Goal: Task Accomplishment & Management: Manage account settings

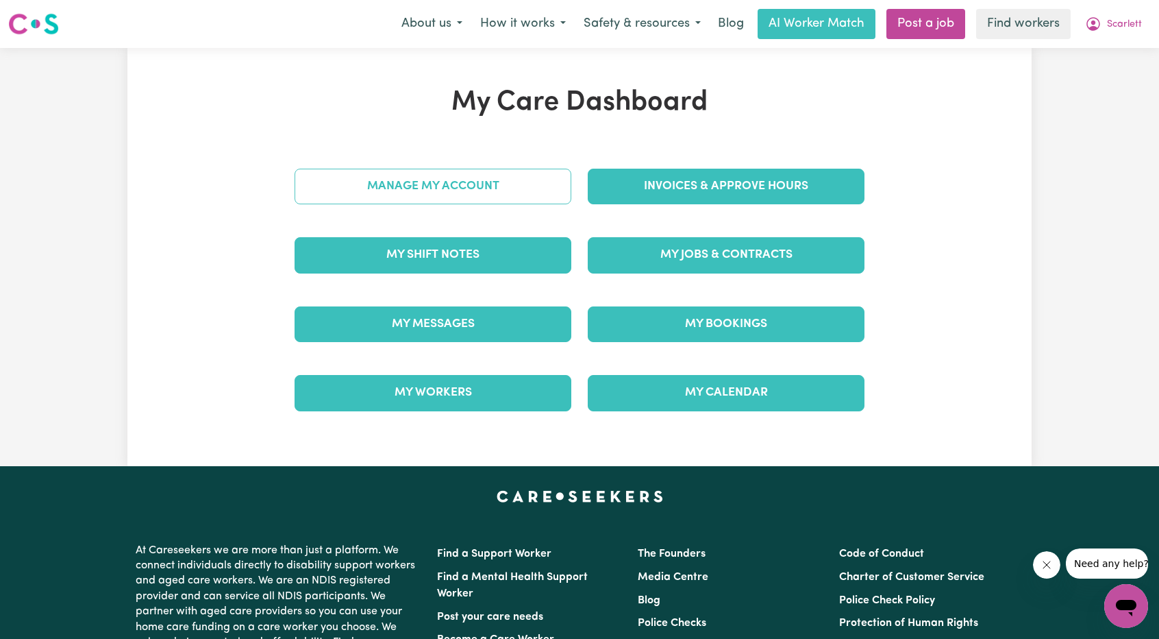
click at [506, 176] on link "Manage My Account" at bounding box center [433, 187] width 277 height 36
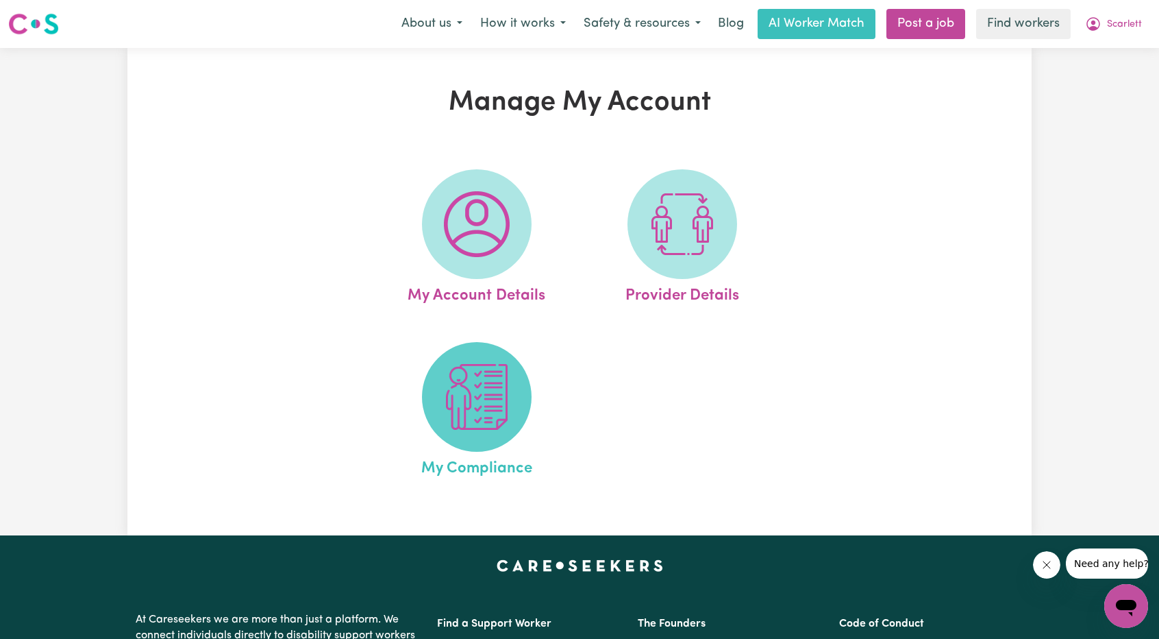
click at [481, 392] on img at bounding box center [477, 397] width 66 height 66
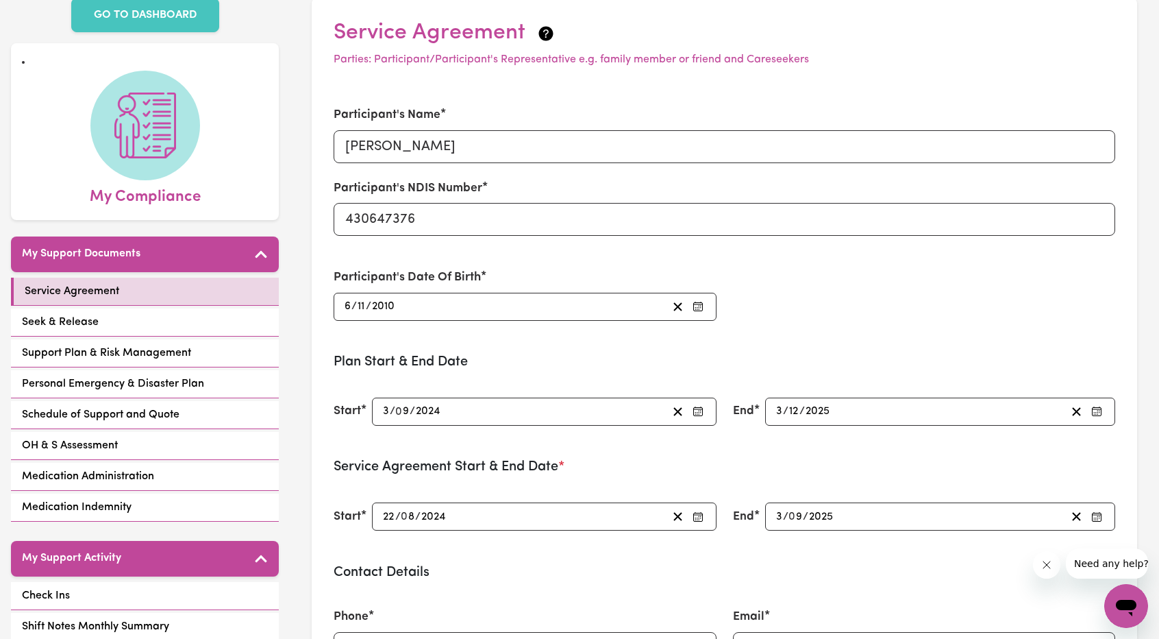
scroll to position [206, 0]
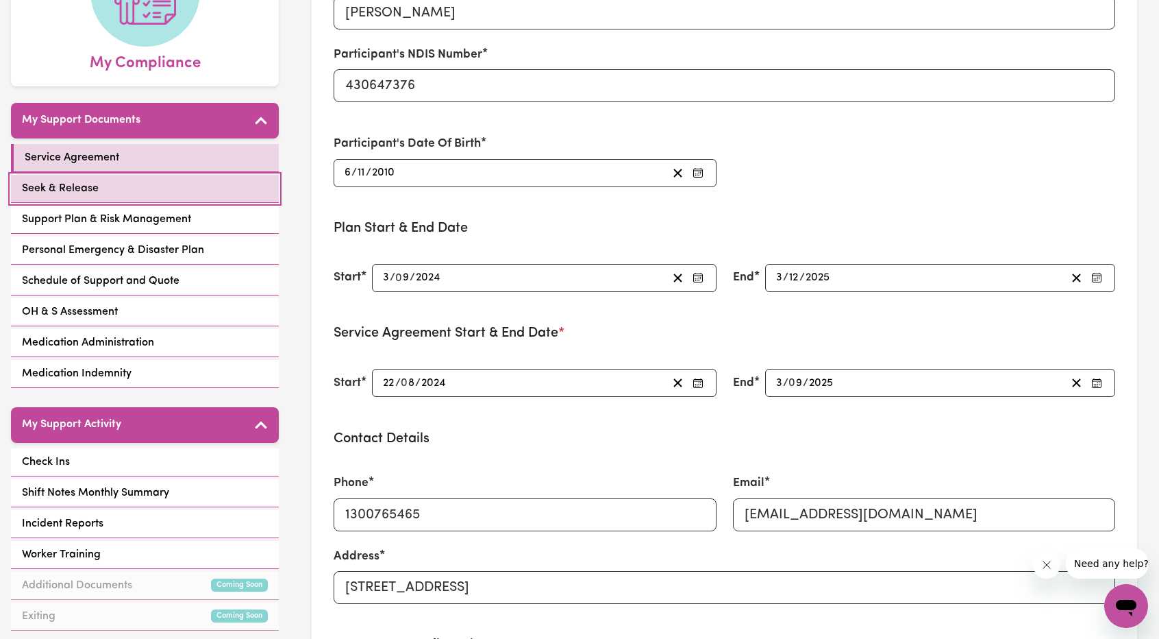
click at [210, 182] on link "Seek & Release" at bounding box center [145, 189] width 268 height 28
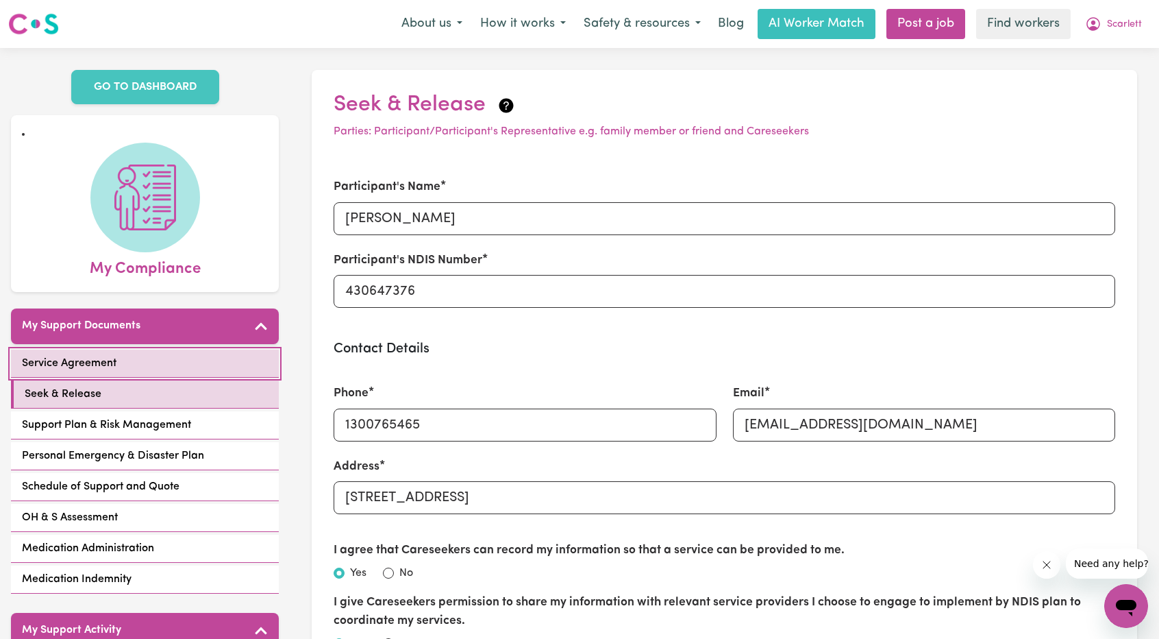
click at [182, 349] on link "Service Agreement" at bounding box center [145, 363] width 268 height 28
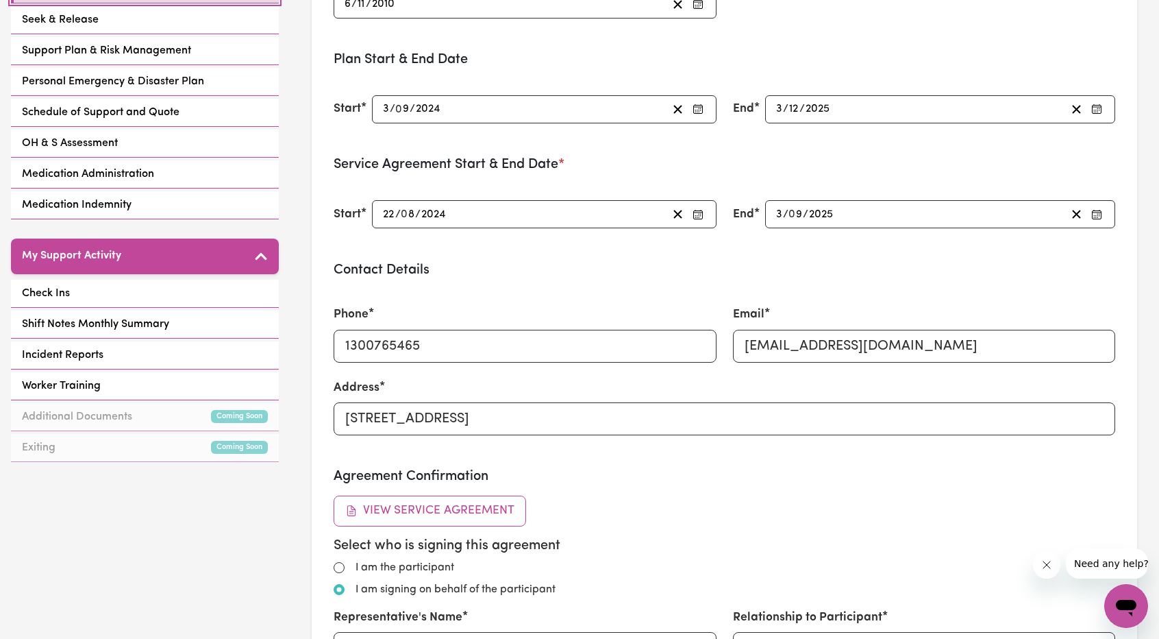
scroll to position [69, 0]
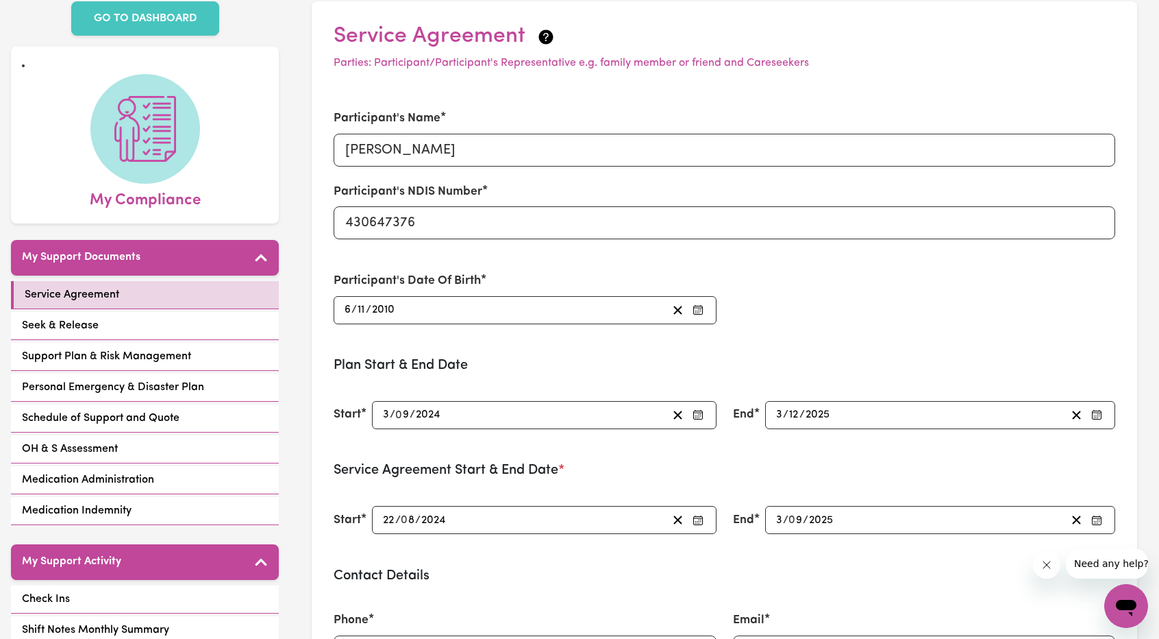
click at [146, 323] on div "Service Agreement Seek & Release Support Plan & Risk Management Personal Emerge…" at bounding box center [145, 404] width 268 height 247
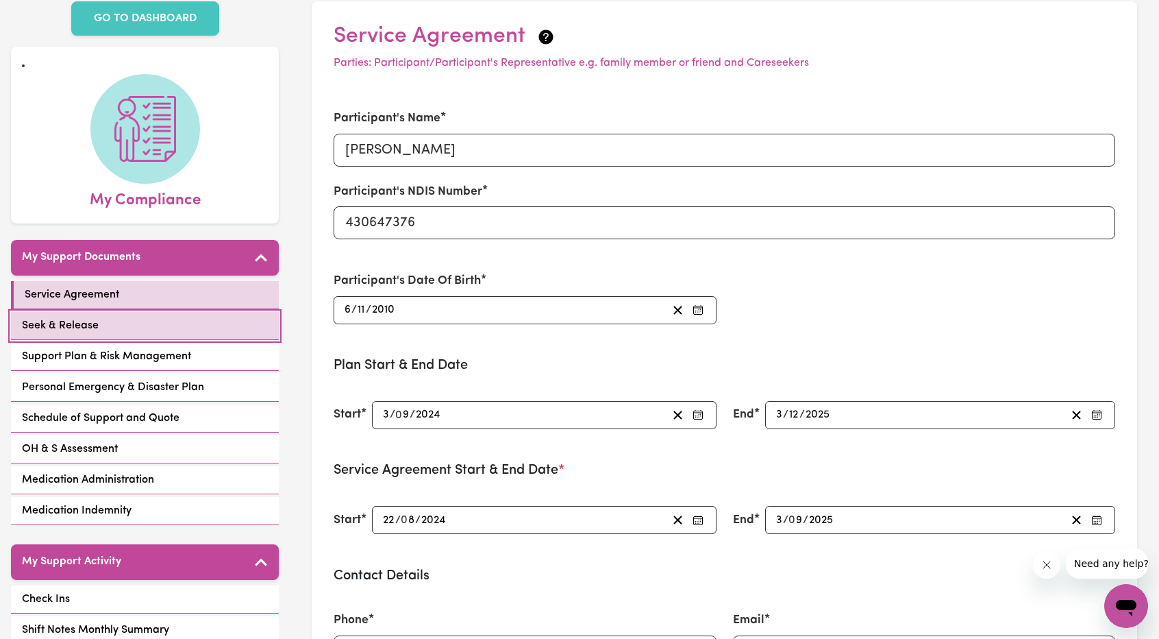
click at [145, 316] on link "Seek & Release" at bounding box center [145, 326] width 268 height 28
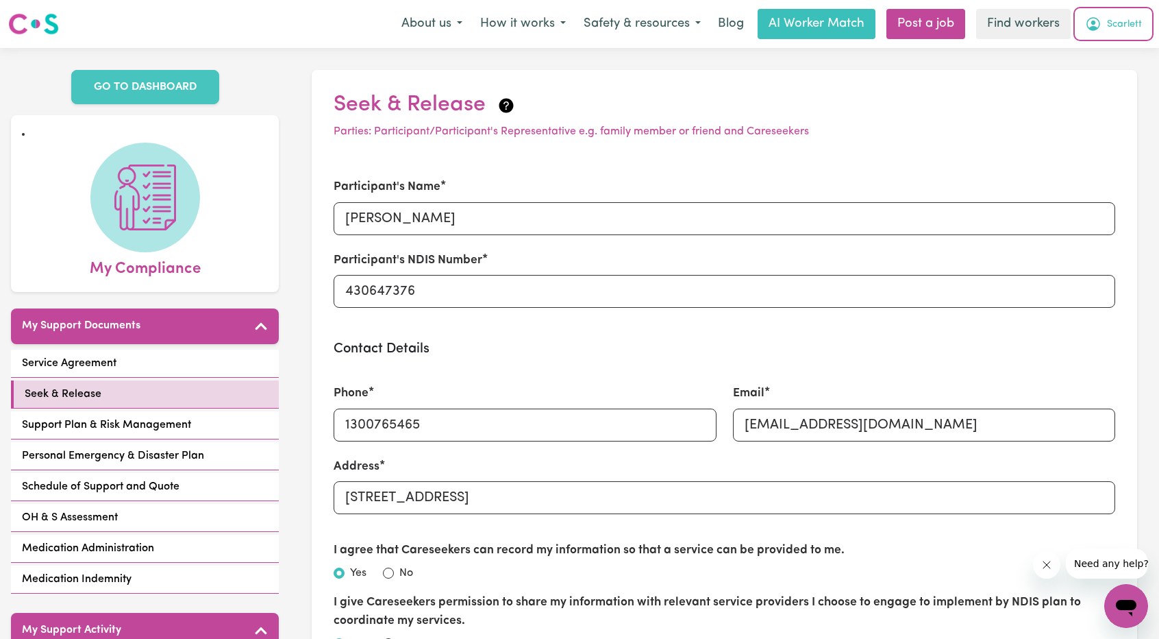
click at [1132, 20] on span "Scarlett" at bounding box center [1124, 24] width 35 height 15
click at [1087, 55] on link "My Dashboard" at bounding box center [1096, 53] width 108 height 26
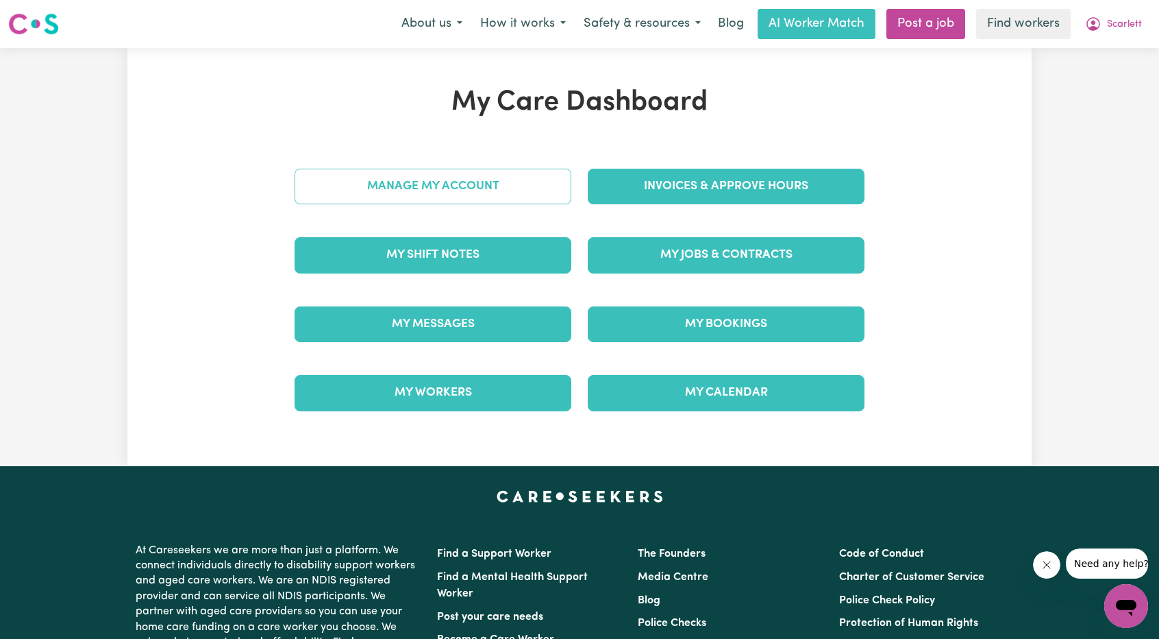
click at [454, 184] on link "Manage My Account" at bounding box center [433, 187] width 277 height 36
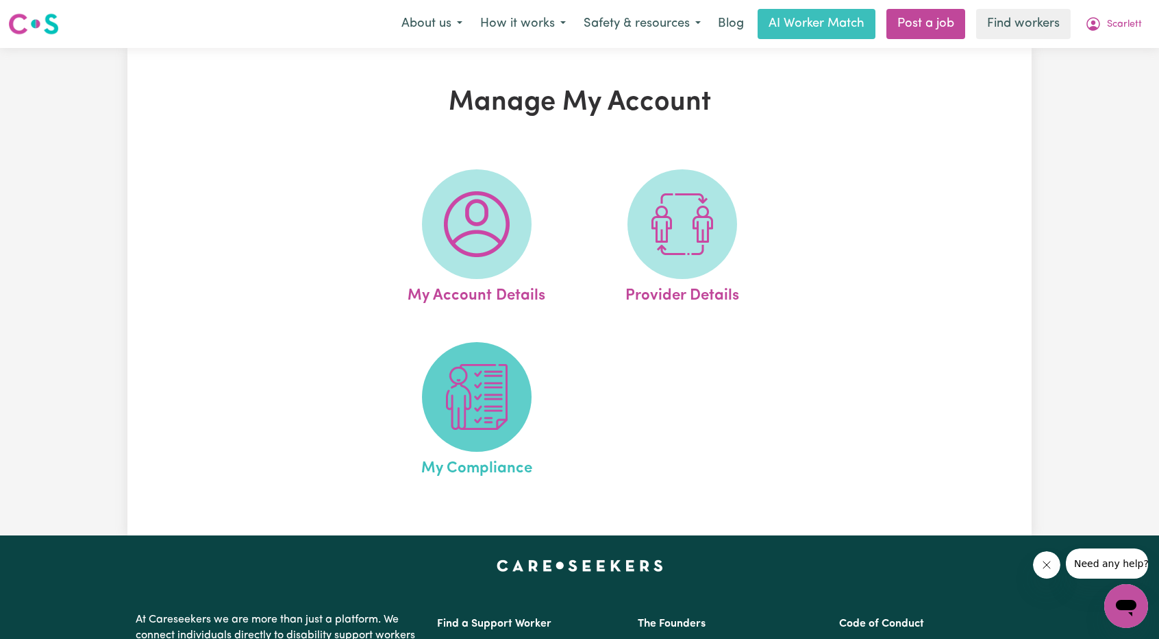
click at [474, 388] on img at bounding box center [477, 397] width 66 height 66
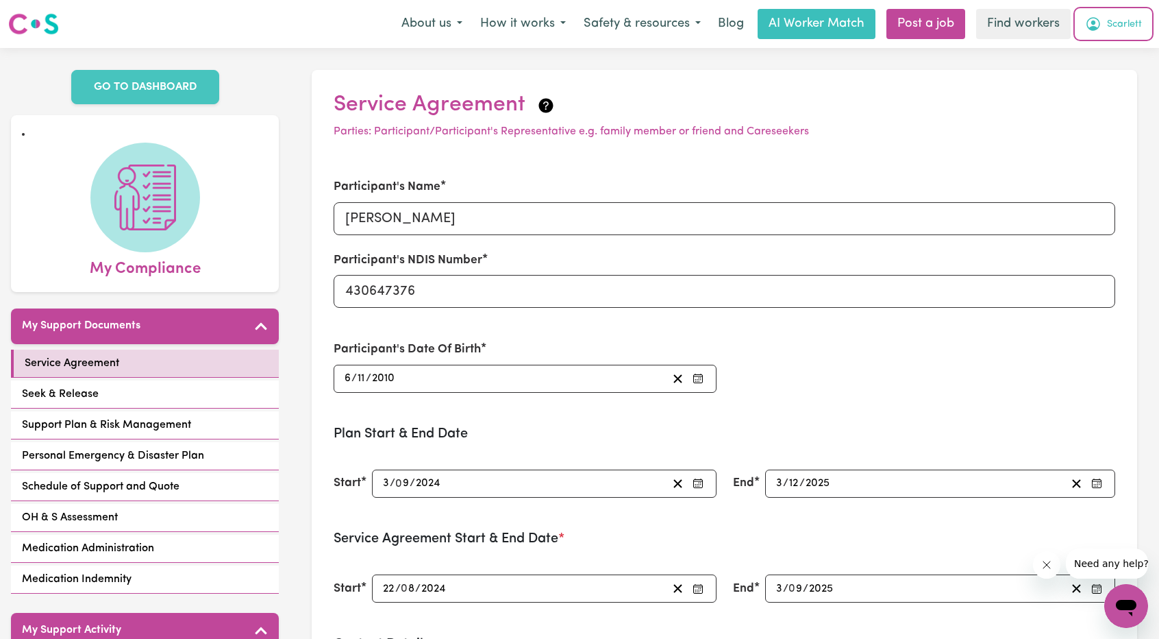
click at [1129, 34] on button "Scarlett" at bounding box center [1113, 24] width 75 height 29
click at [1118, 50] on link "My Dashboard" at bounding box center [1096, 53] width 108 height 26
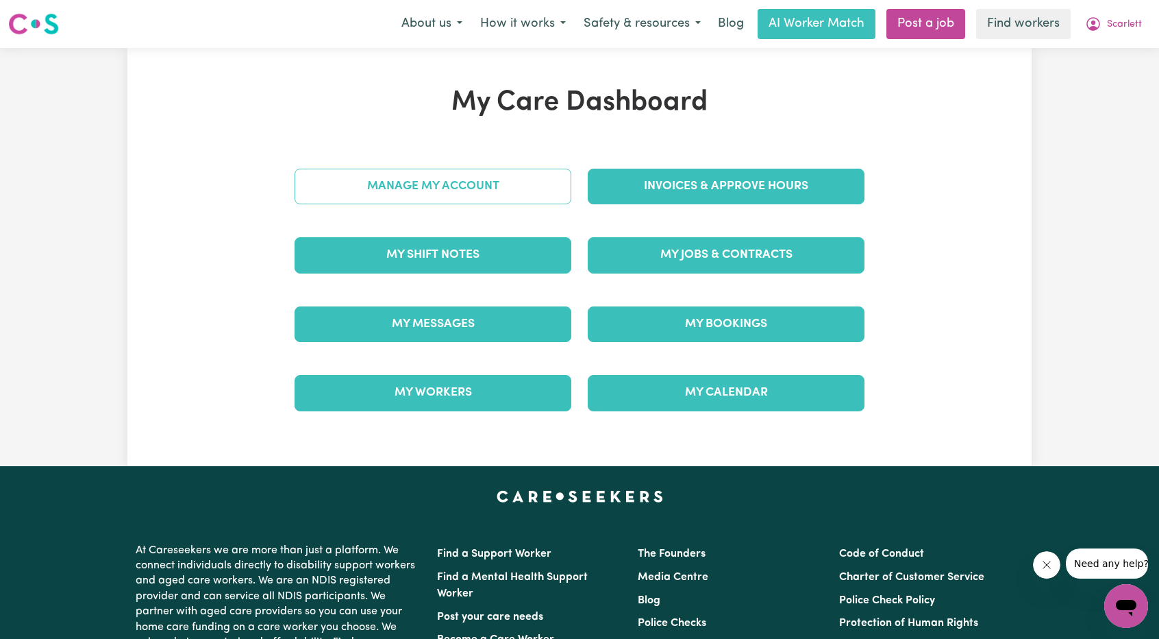
click at [433, 173] on link "Manage My Account" at bounding box center [433, 187] width 277 height 36
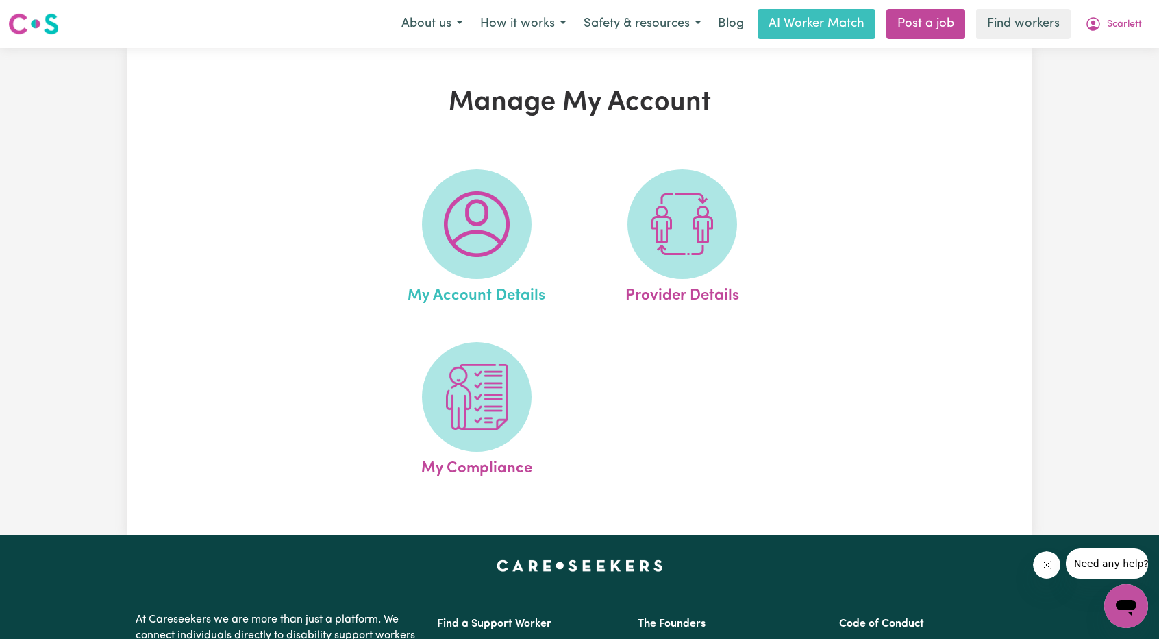
click at [429, 195] on link "My Account Details" at bounding box center [476, 238] width 197 height 138
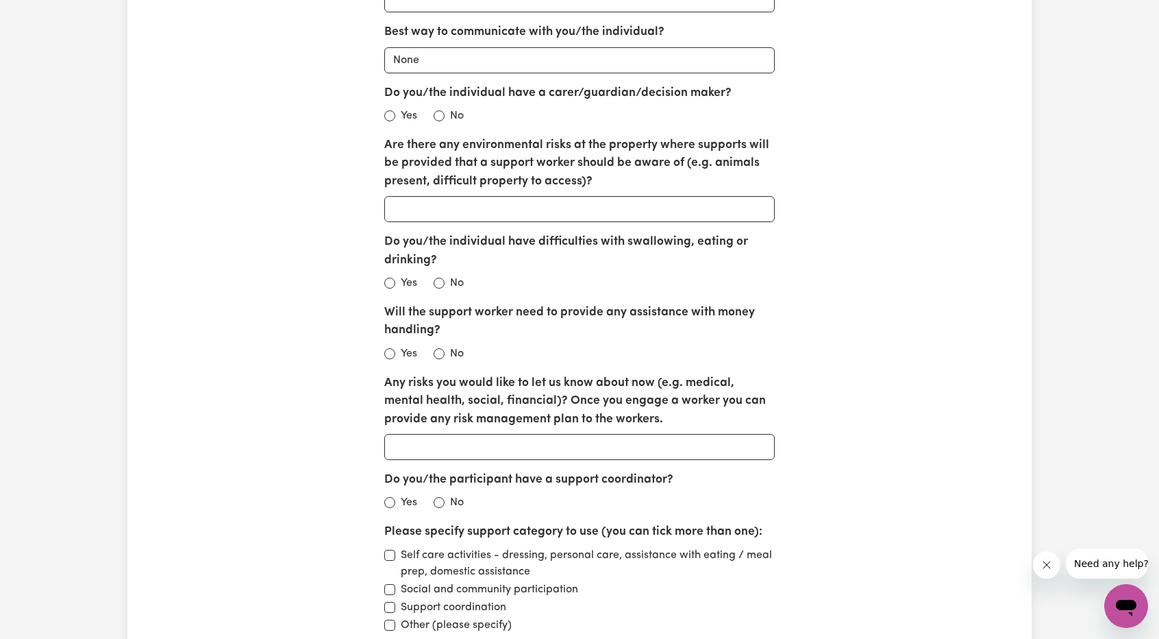
scroll to position [1781, 0]
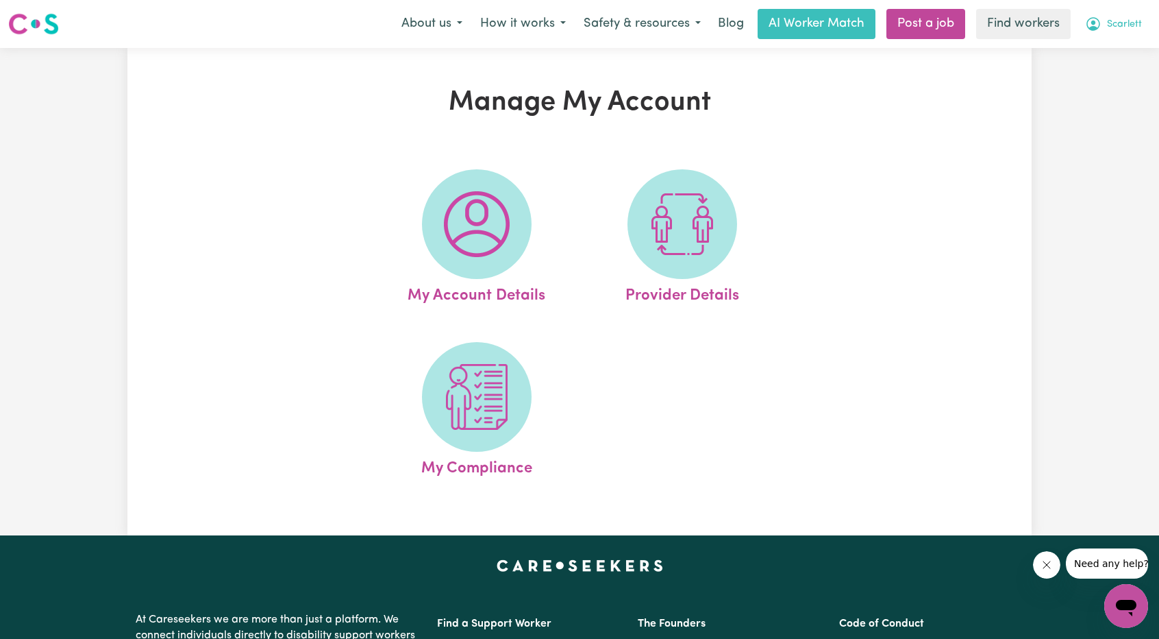
click at [1134, 35] on button "Scarlett" at bounding box center [1113, 24] width 75 height 29
click at [1099, 47] on link "My Dashboard" at bounding box center [1096, 53] width 108 height 26
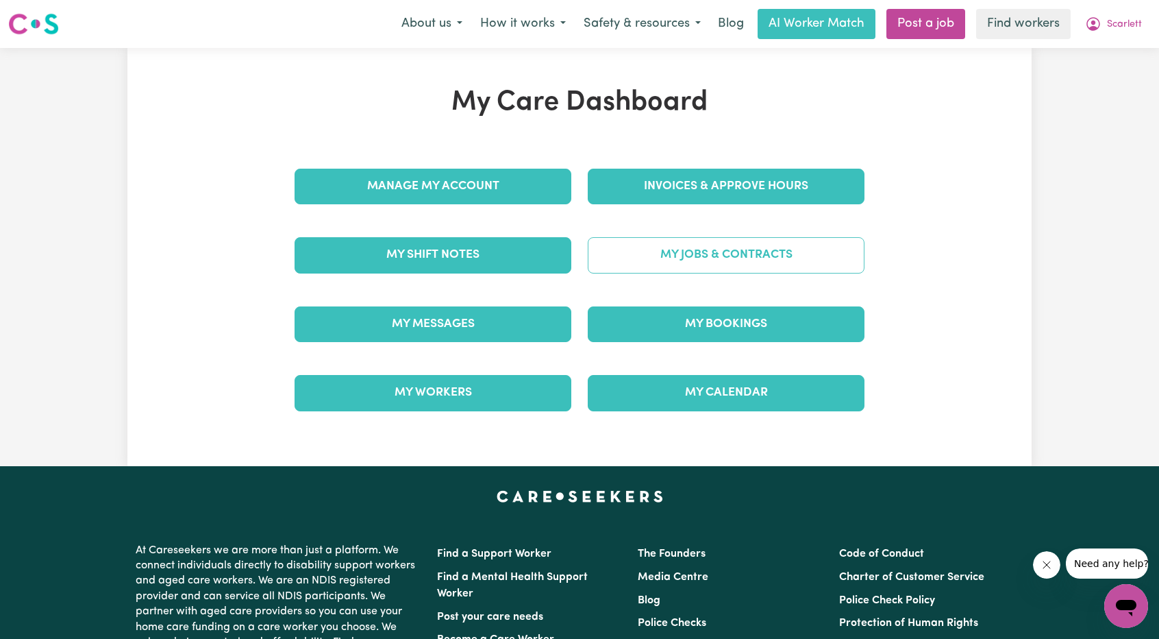
click at [729, 267] on link "My Jobs & Contracts" at bounding box center [726, 255] width 277 height 36
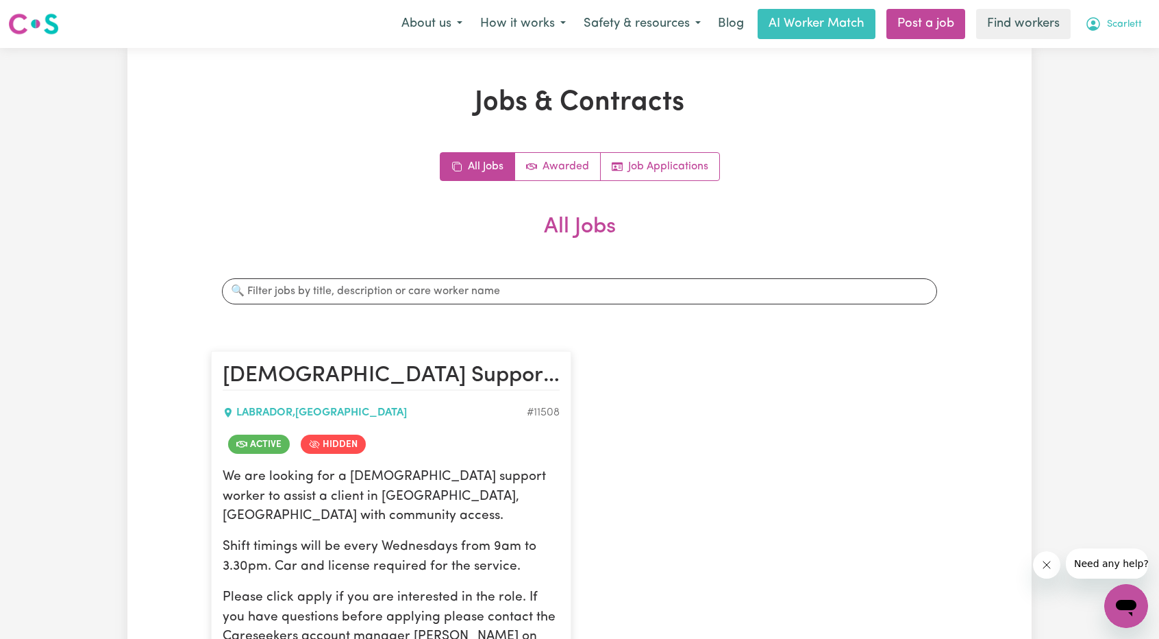
click at [1099, 27] on icon "My Account" at bounding box center [1094, 24] width 14 height 14
click at [1085, 51] on link "My Dashboard" at bounding box center [1096, 53] width 108 height 26
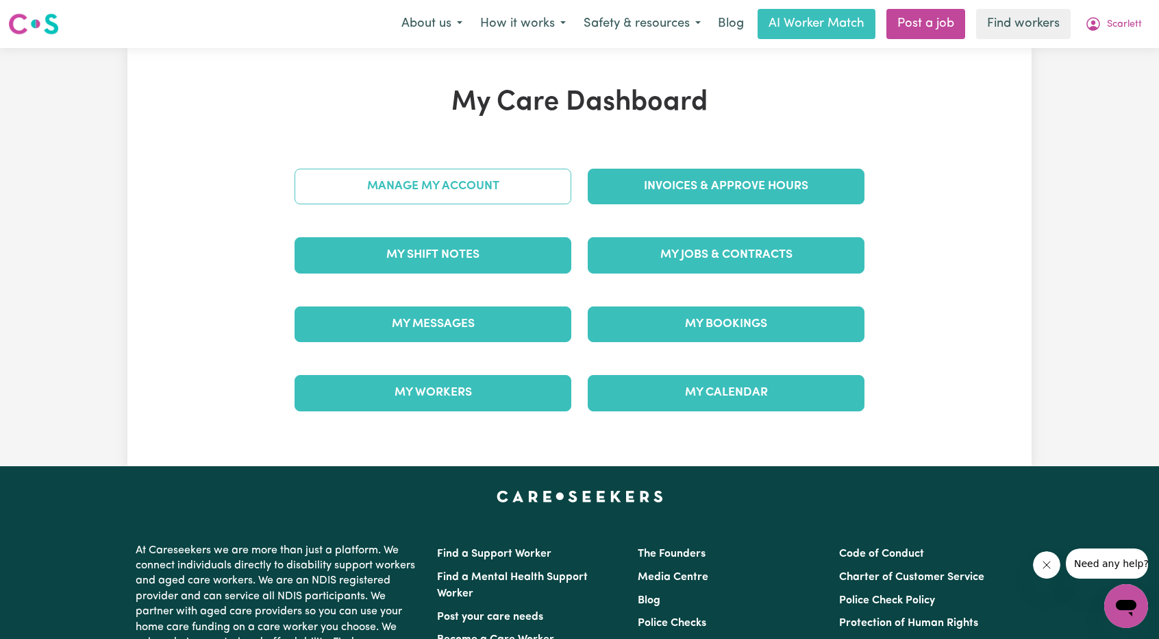
click at [430, 187] on link "Manage My Account" at bounding box center [433, 187] width 277 height 36
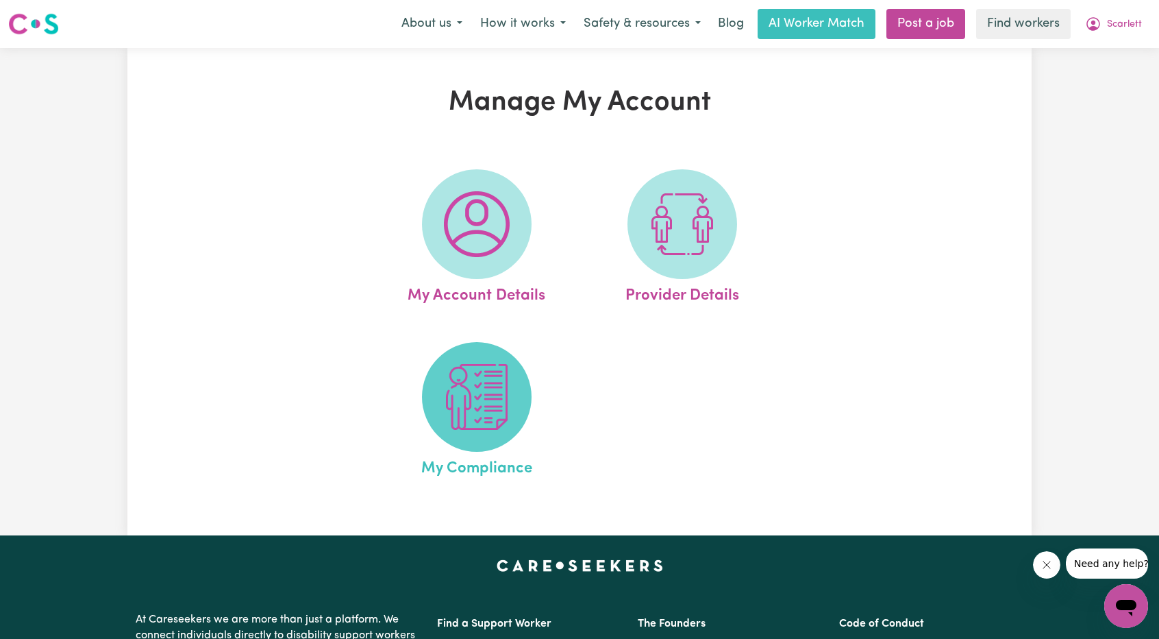
click at [489, 398] on img at bounding box center [477, 397] width 66 height 66
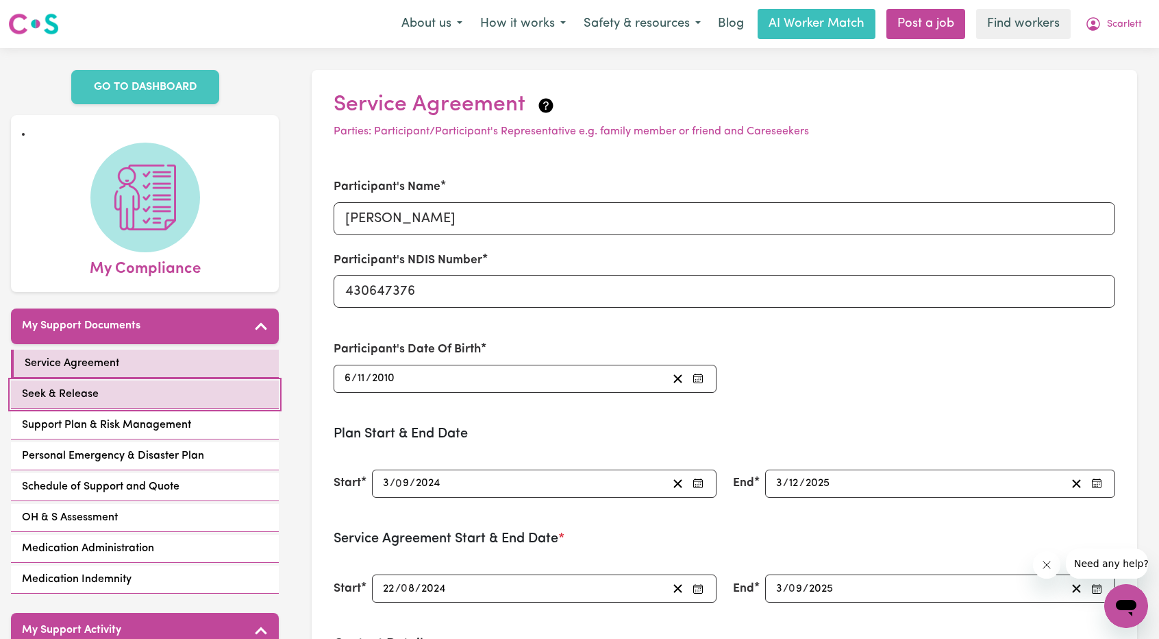
click at [155, 380] on link "Seek & Release" at bounding box center [145, 394] width 268 height 28
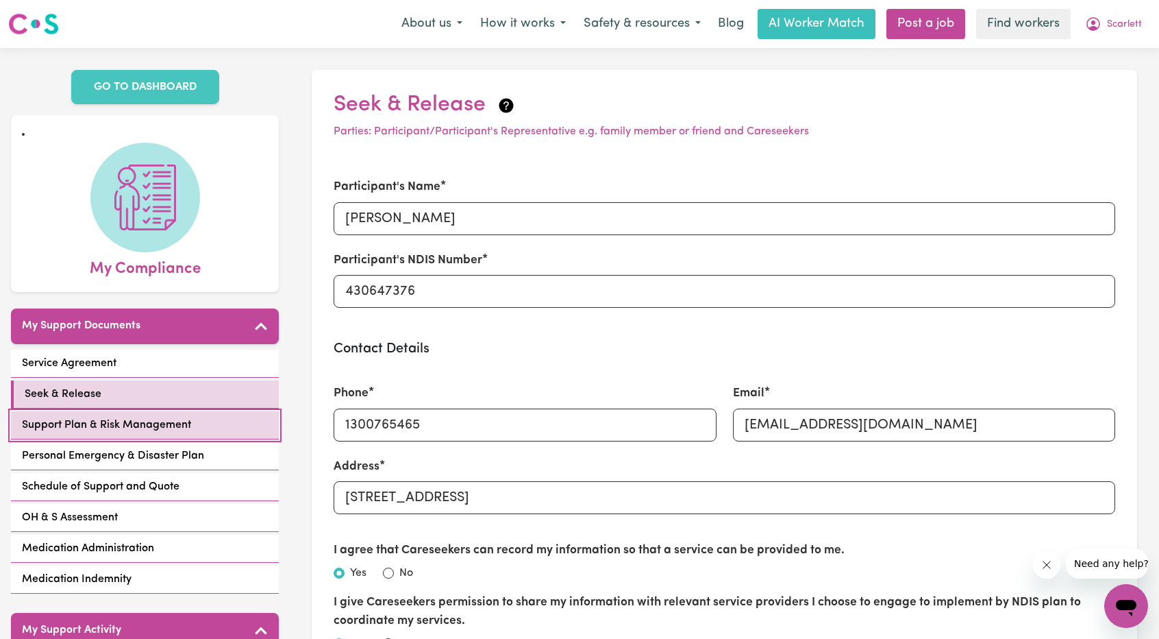
click at [166, 417] on link "Support Plan & Risk Management" at bounding box center [145, 425] width 268 height 28
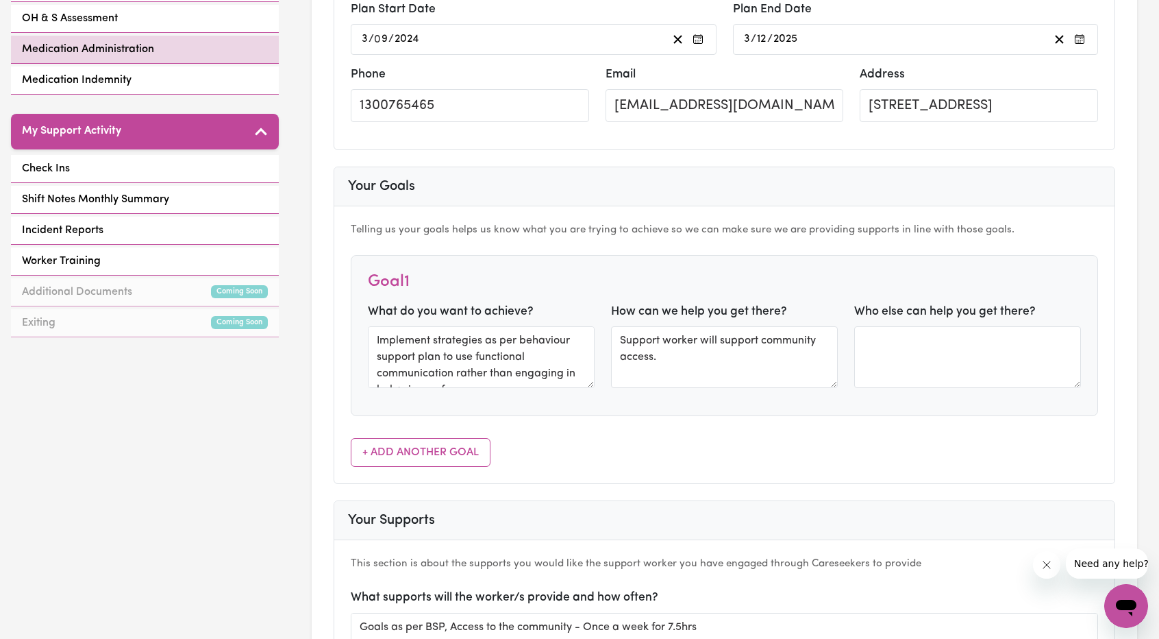
scroll to position [343, 0]
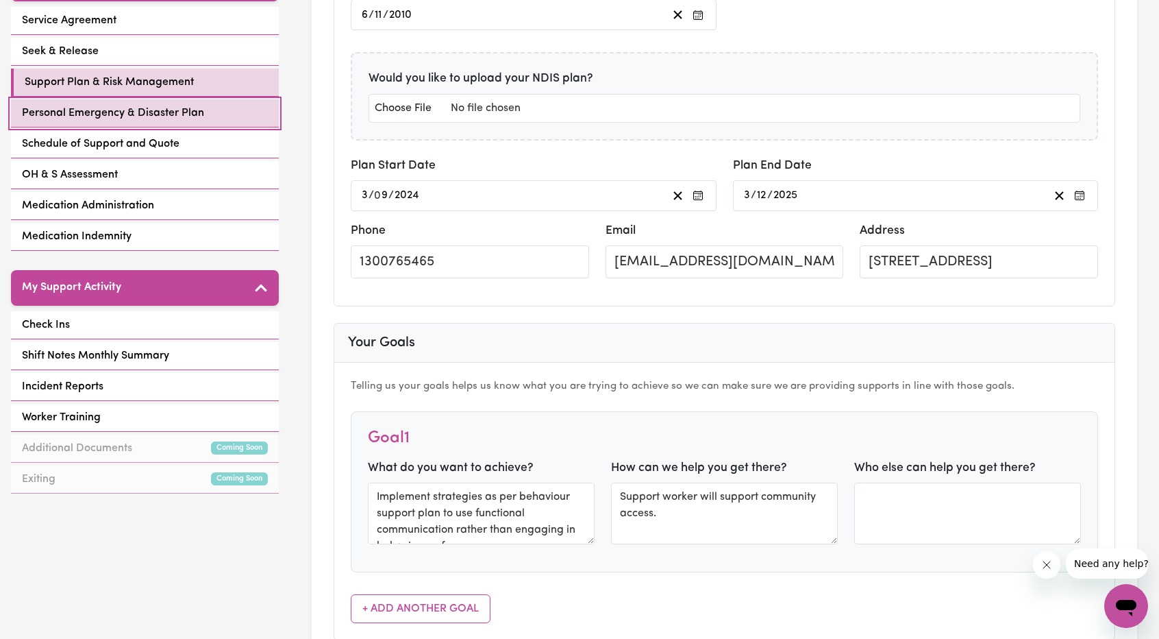
click at [136, 105] on span "Personal Emergency & Disaster Plan" at bounding box center [113, 113] width 182 height 16
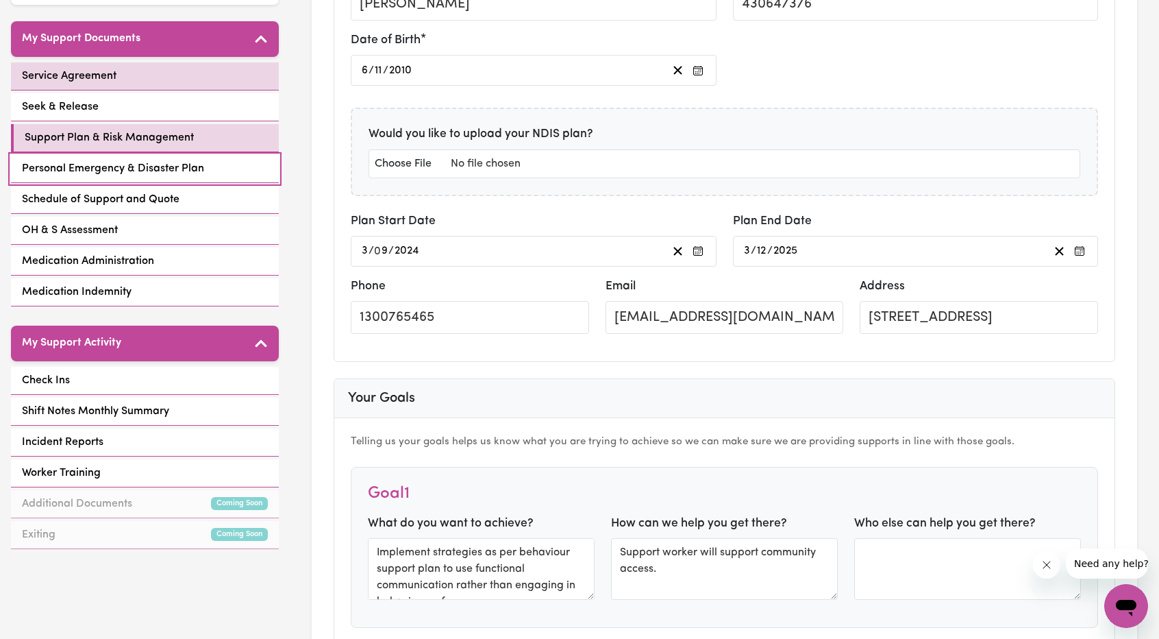
select select "postpone"
select select "other"
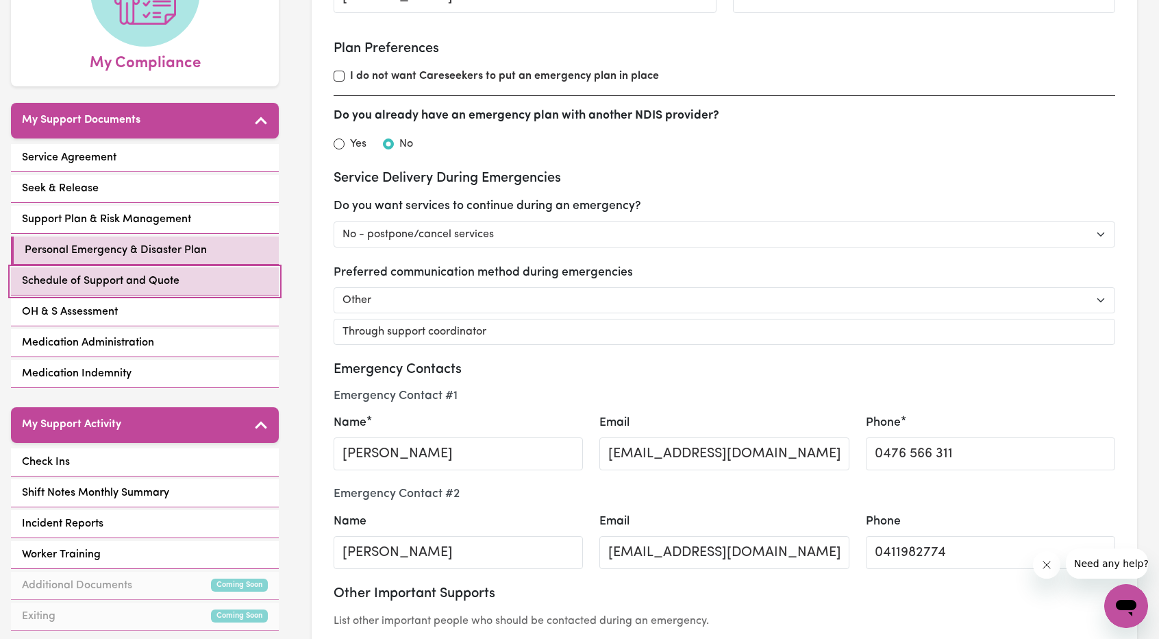
click at [161, 273] on span "Schedule of Support and Quote" at bounding box center [101, 281] width 158 height 16
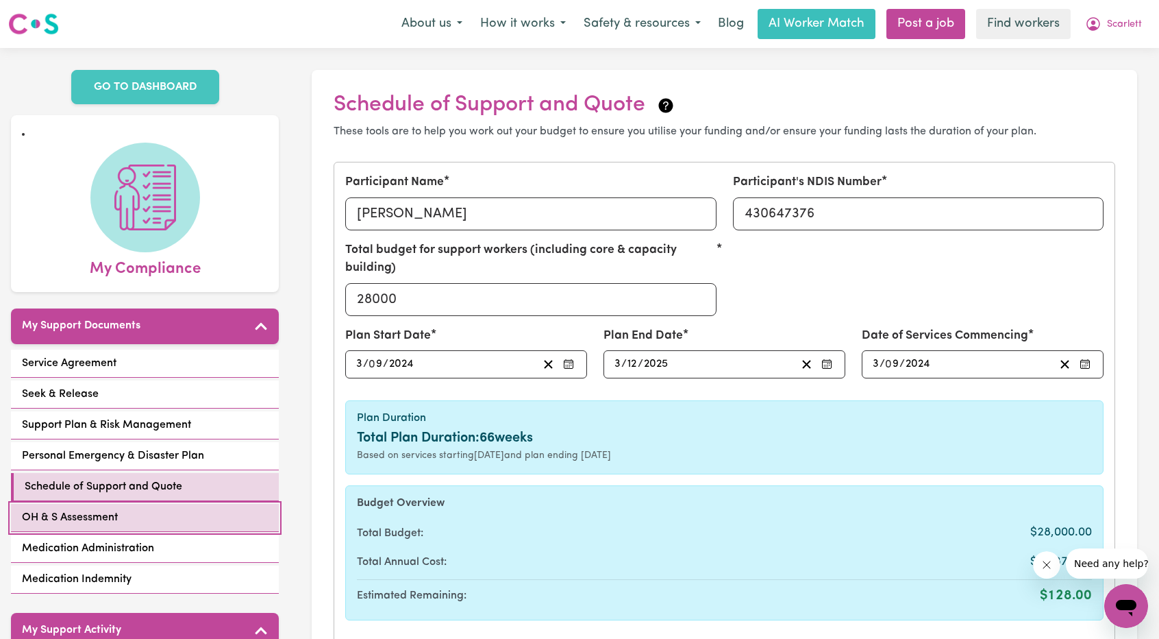
click at [190, 504] on link "OH & S Assessment" at bounding box center [145, 518] width 268 height 28
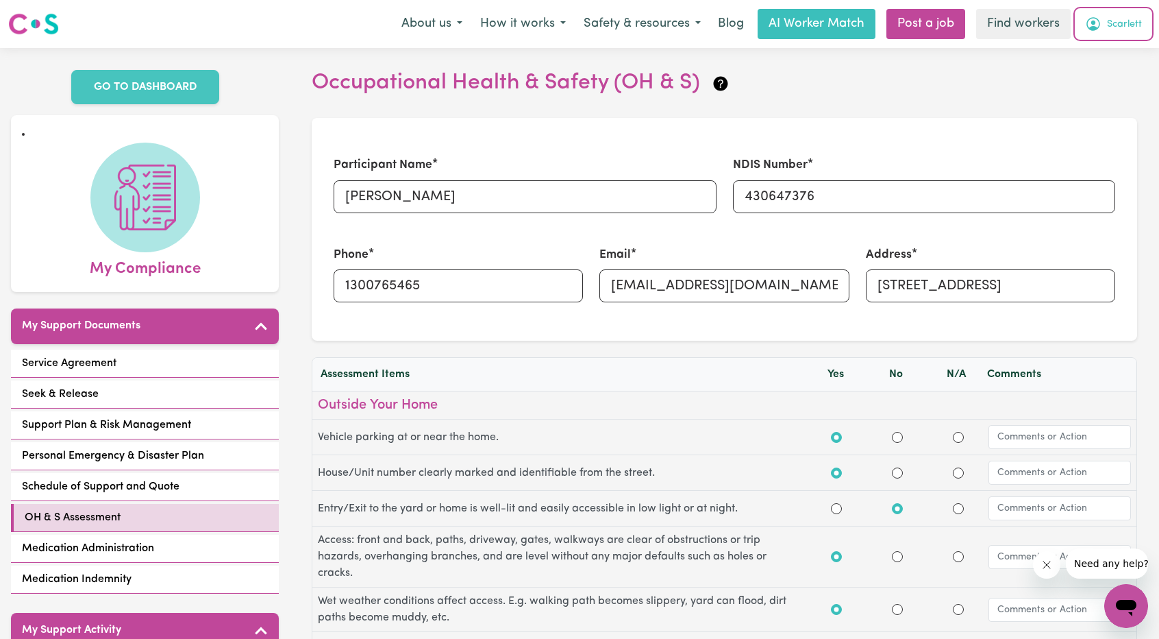
click at [1121, 31] on button "Scarlett" at bounding box center [1113, 24] width 75 height 29
click at [1088, 82] on link "Logout" at bounding box center [1096, 79] width 108 height 26
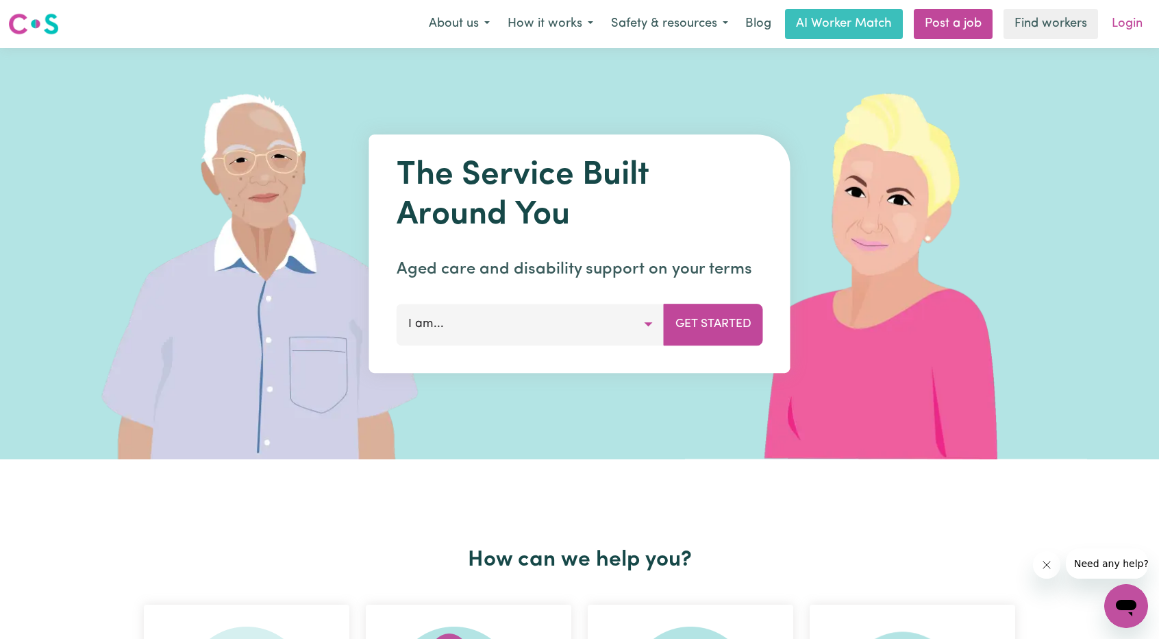
click at [1124, 20] on link "Login" at bounding box center [1127, 24] width 47 height 30
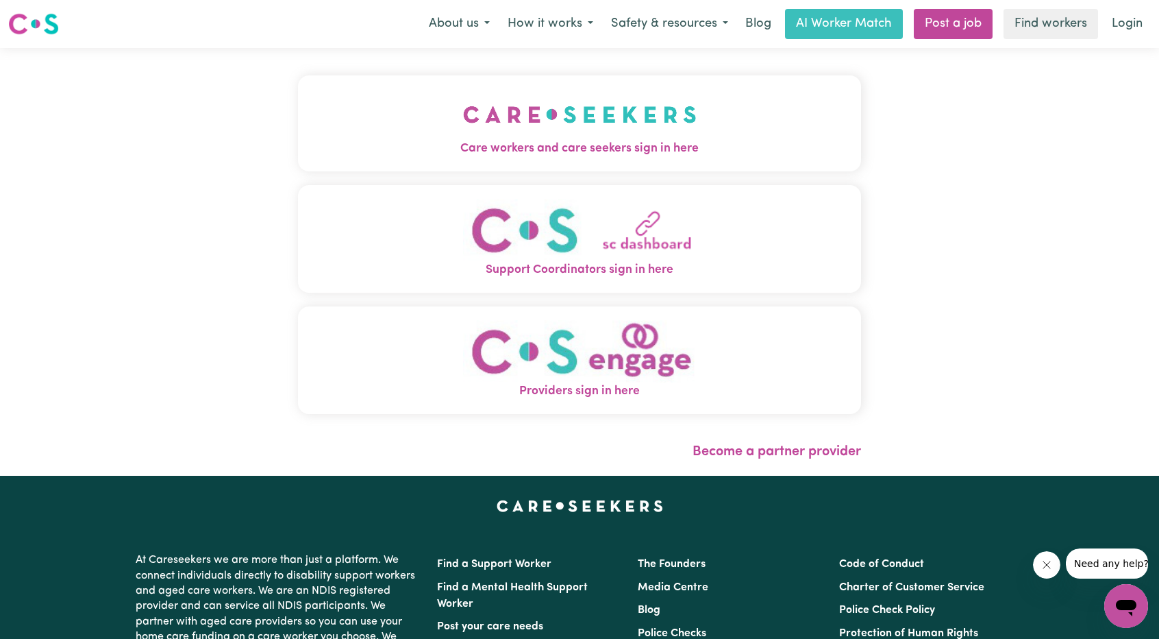
click at [512, 101] on img "Care workers and care seekers sign in here" at bounding box center [580, 114] width 234 height 51
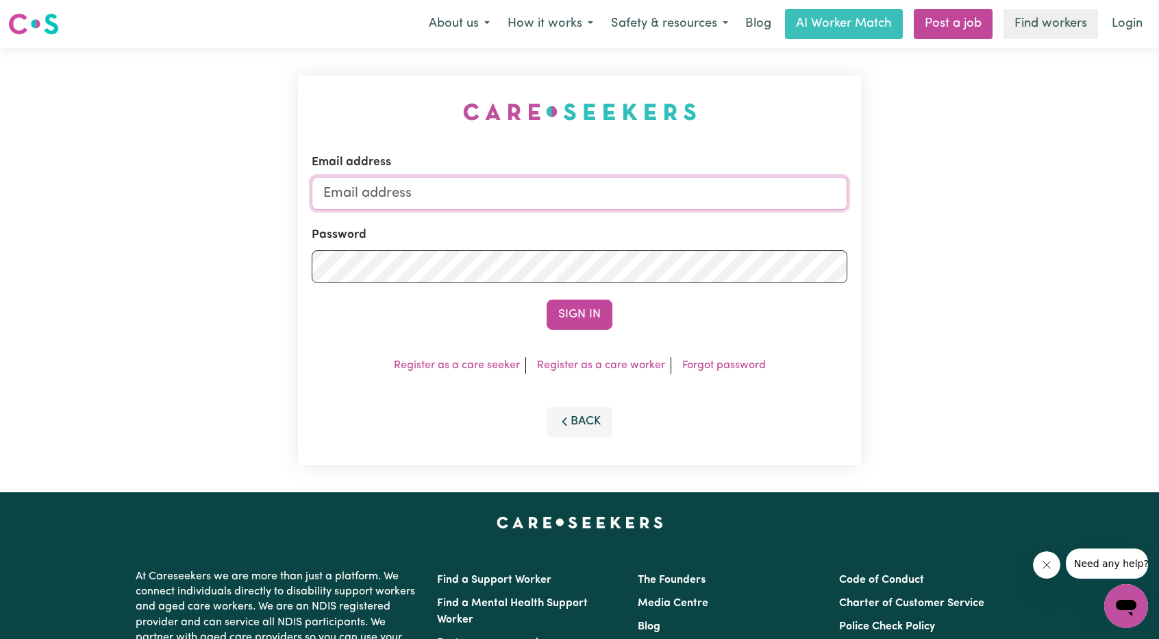
drag, startPoint x: 583, startPoint y: 201, endPoint x: 578, endPoint y: 195, distance: 7.3
click at [582, 201] on input "Email address" at bounding box center [580, 193] width 536 height 33
drag, startPoint x: 395, startPoint y: 195, endPoint x: 745, endPoint y: 248, distance: 354.1
click at [767, 236] on form "Email address [EMAIL_ADDRESS][PERSON_NAME][DOMAIN_NAME] Password Sign In" at bounding box center [580, 241] width 536 height 176
type input "[EMAIL_ADDRESS][DOMAIN_NAME]"
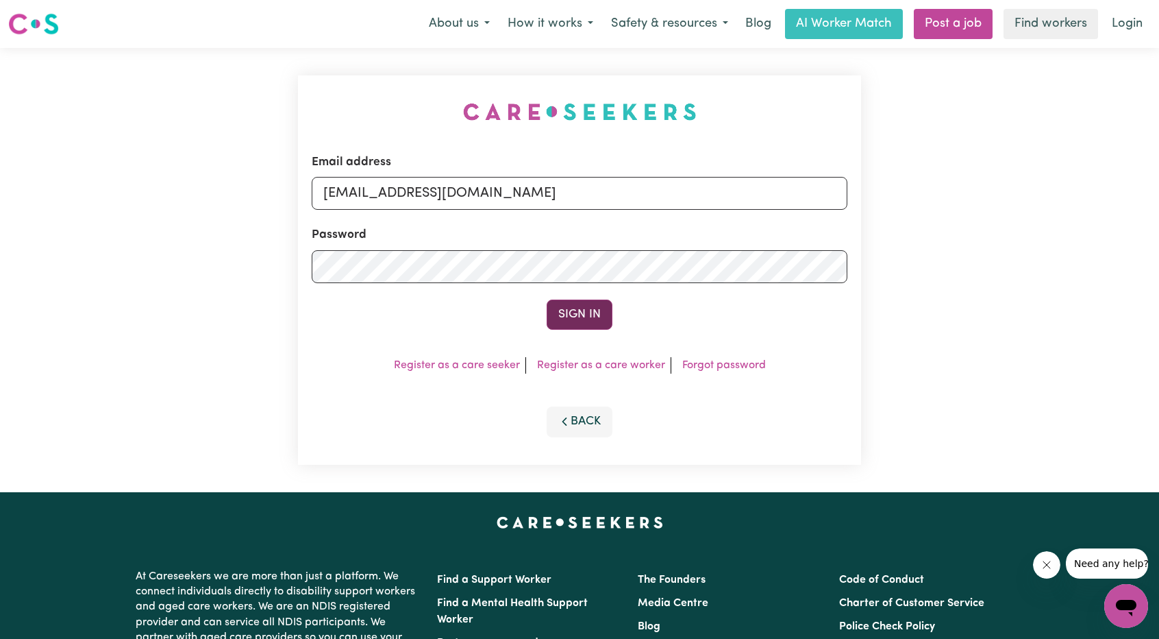
click at [596, 309] on button "Sign In" at bounding box center [580, 314] width 66 height 30
